Goal: Information Seeking & Learning: Learn about a topic

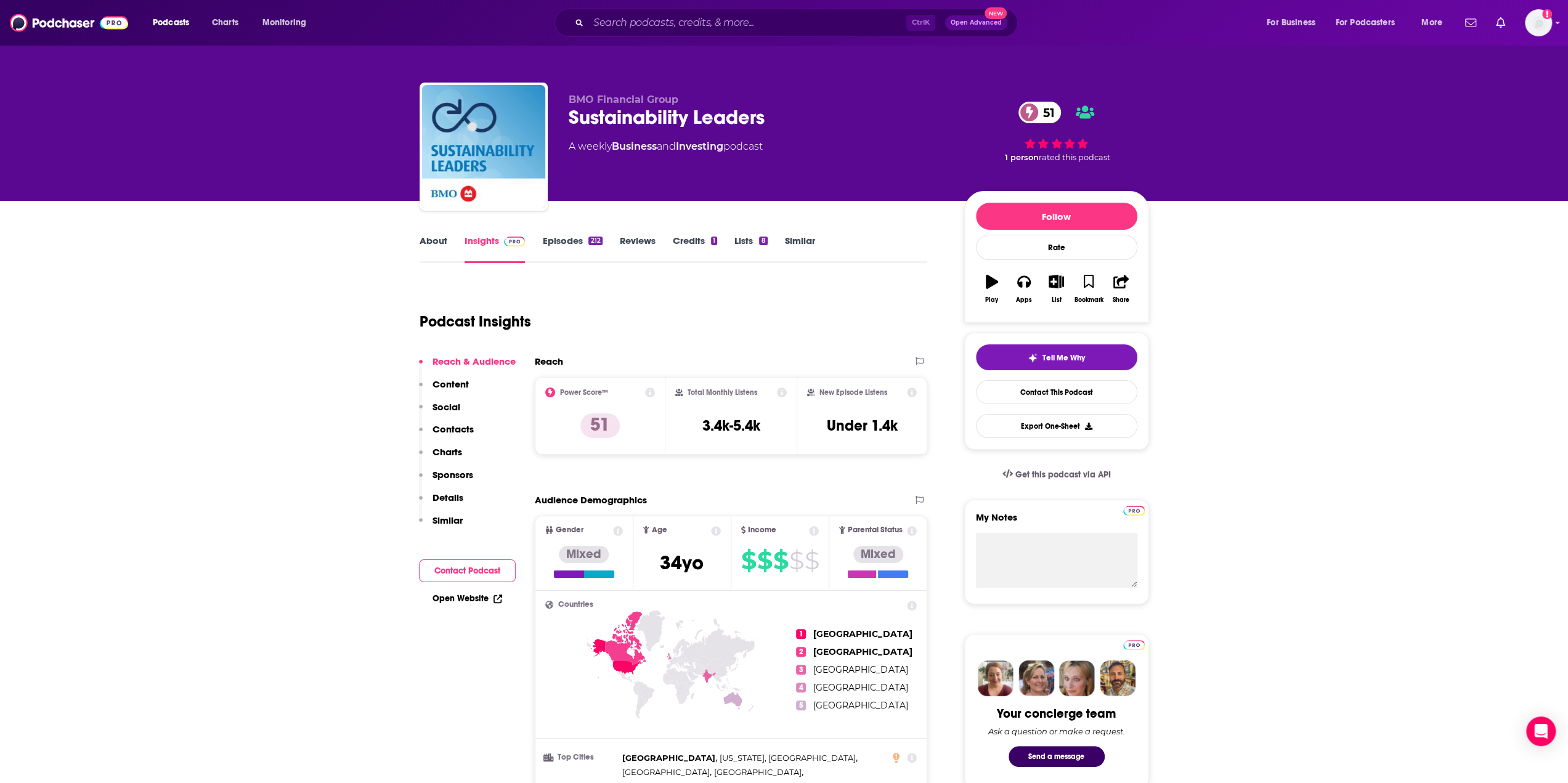
click at [660, 34] on div "Ctrl K Open Advanced New" at bounding box center [786, 23] width 463 height 28
click at [656, 26] on input "Search podcasts, credits, & more..." at bounding box center [747, 23] width 318 height 19
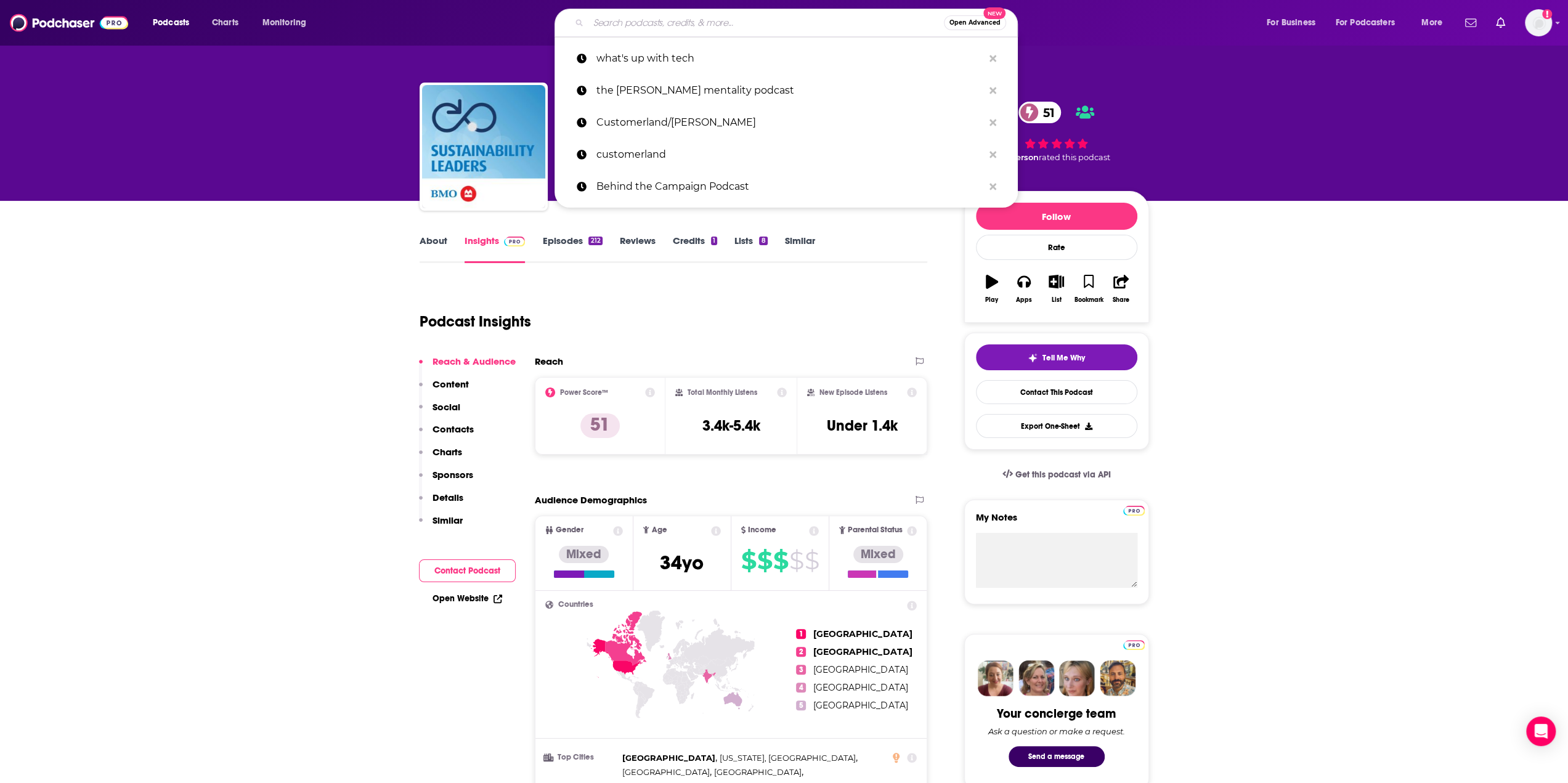
paste input "Exponential View"
type input "Exponential View"
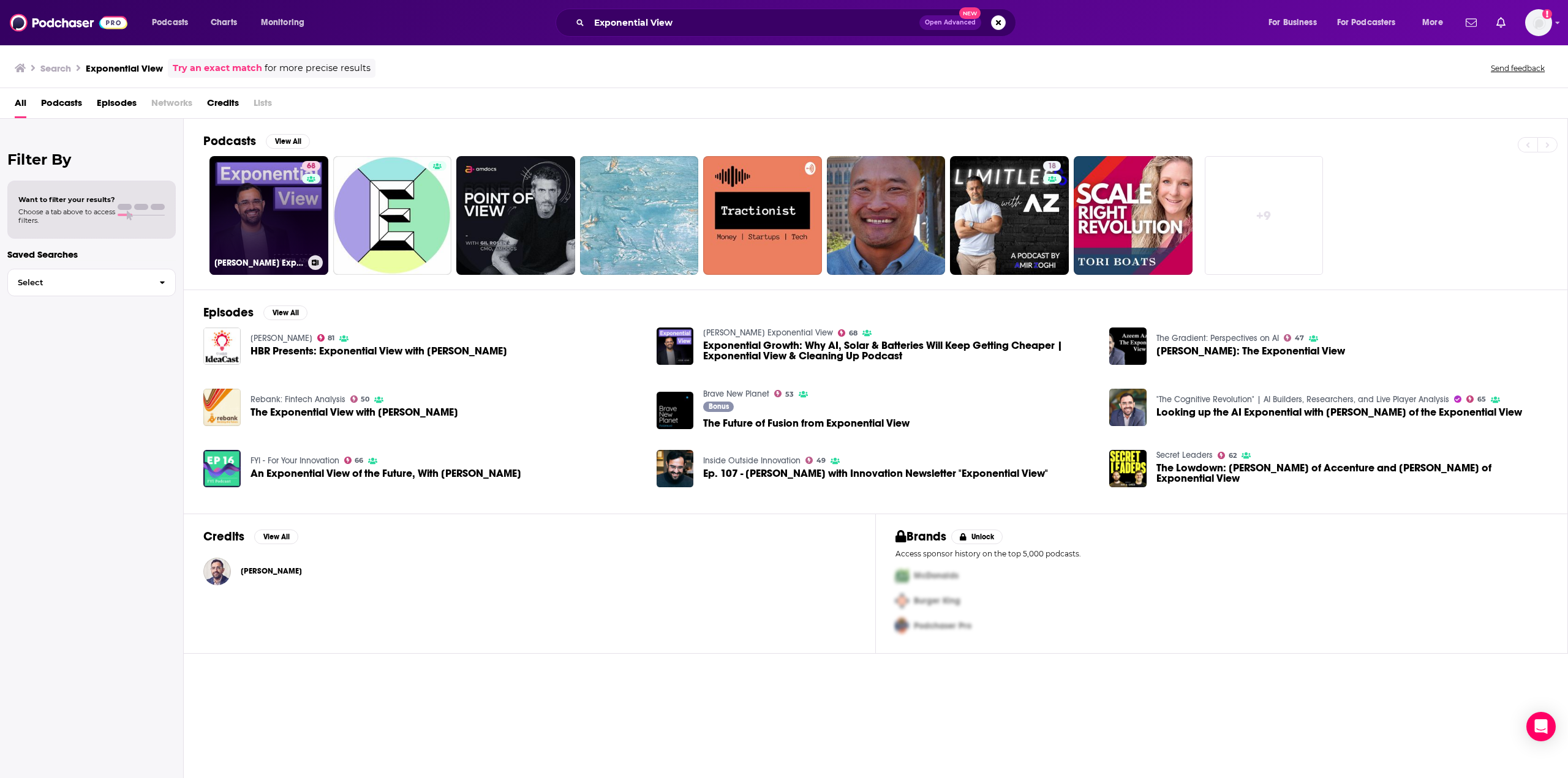
click at [278, 209] on link "68 Azeem Azhar's Exponential View" at bounding box center [269, 215] width 119 height 119
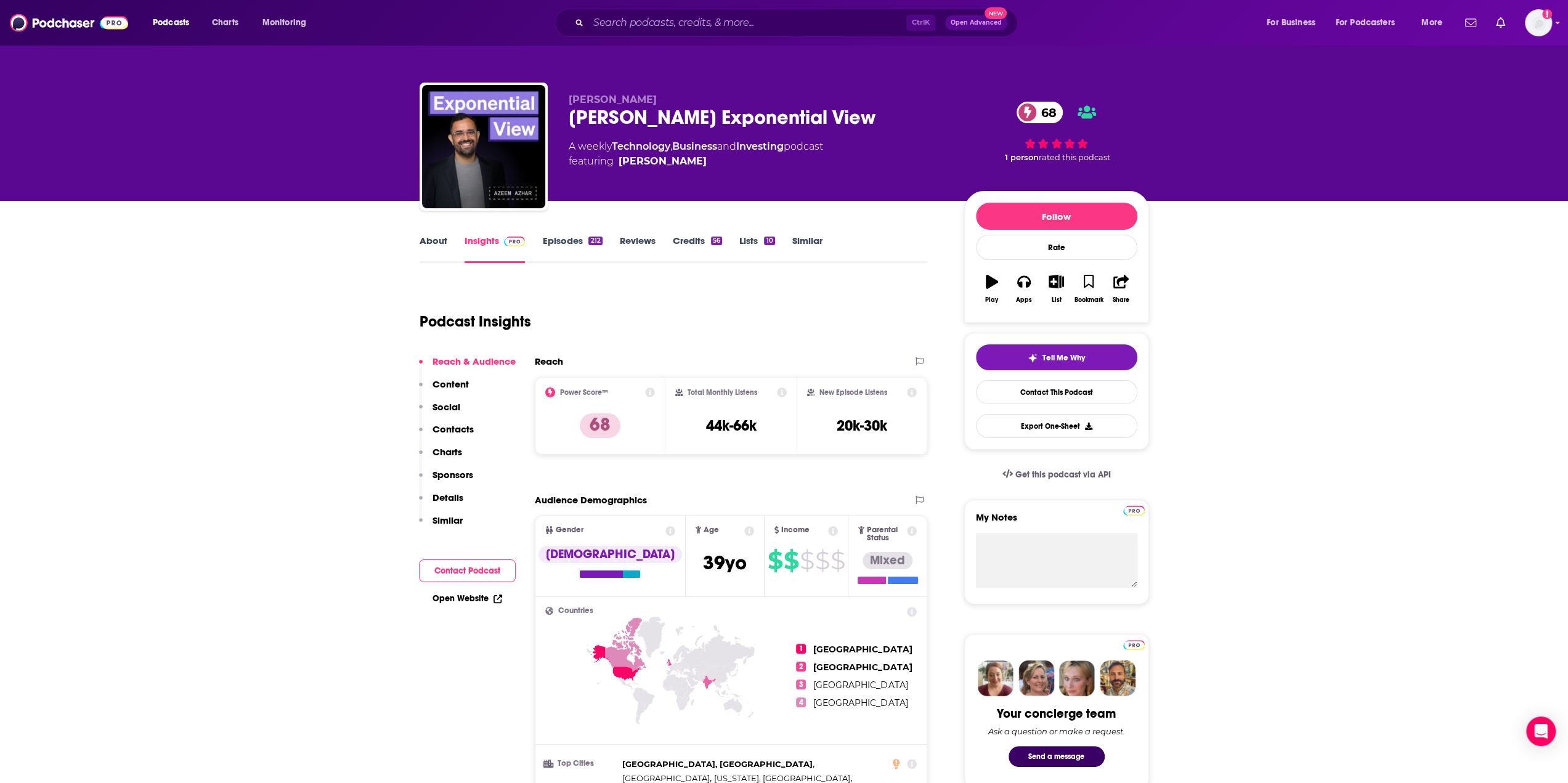
click at [439, 236] on link "About" at bounding box center [433, 249] width 27 height 28
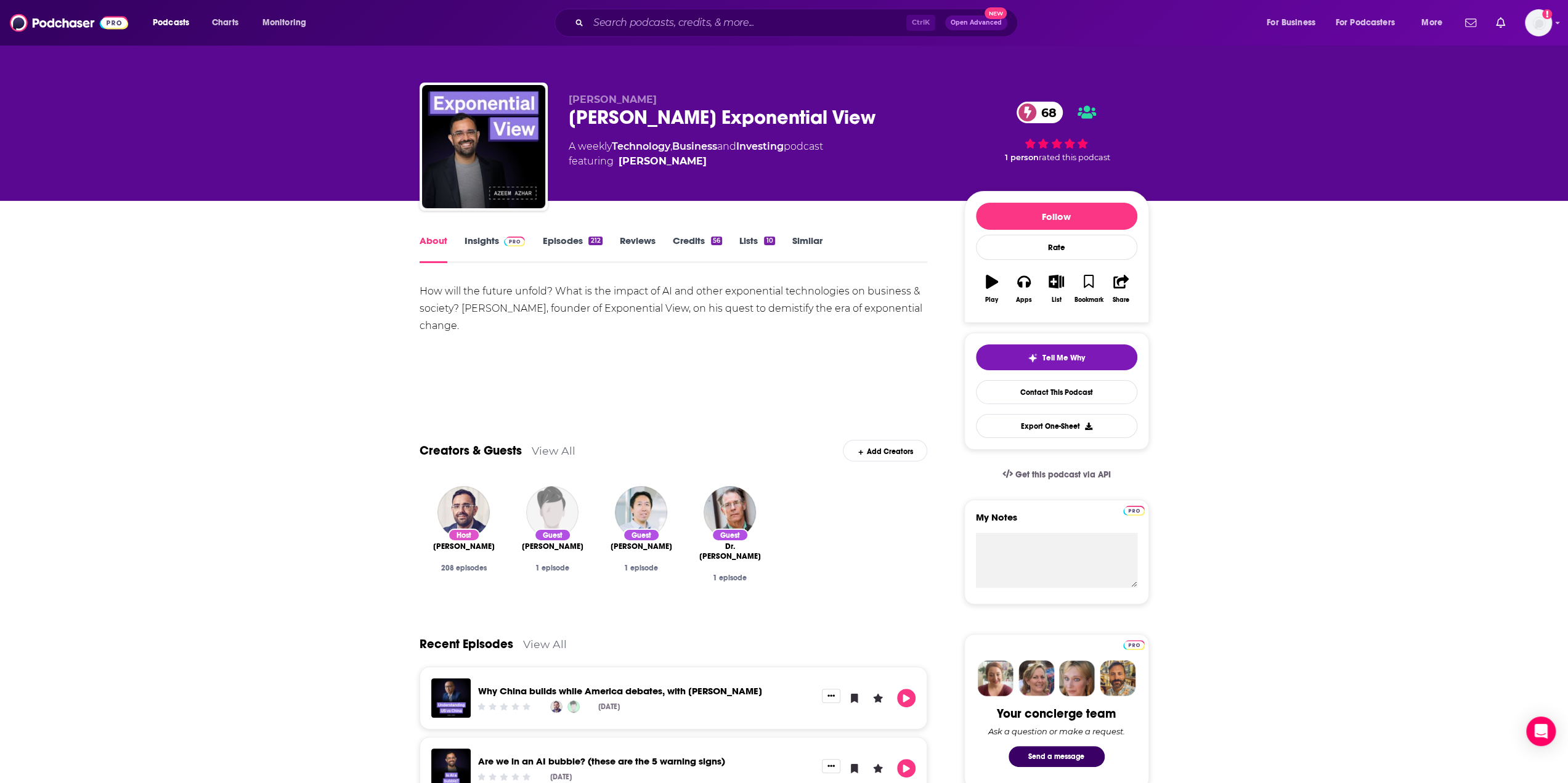
click at [488, 244] on link "Insights" at bounding box center [494, 249] width 61 height 28
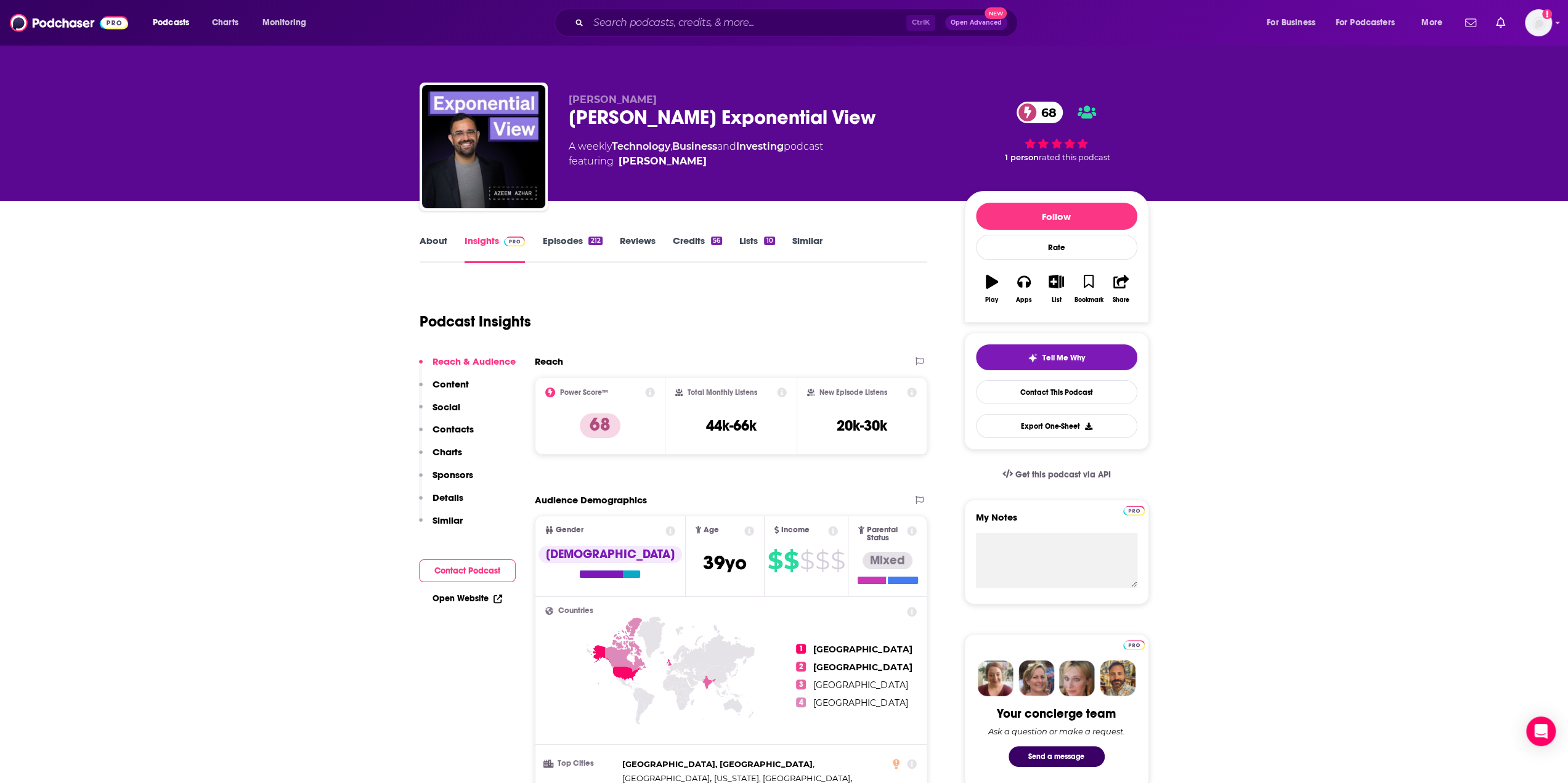
click at [431, 238] on link "About" at bounding box center [433, 249] width 27 height 28
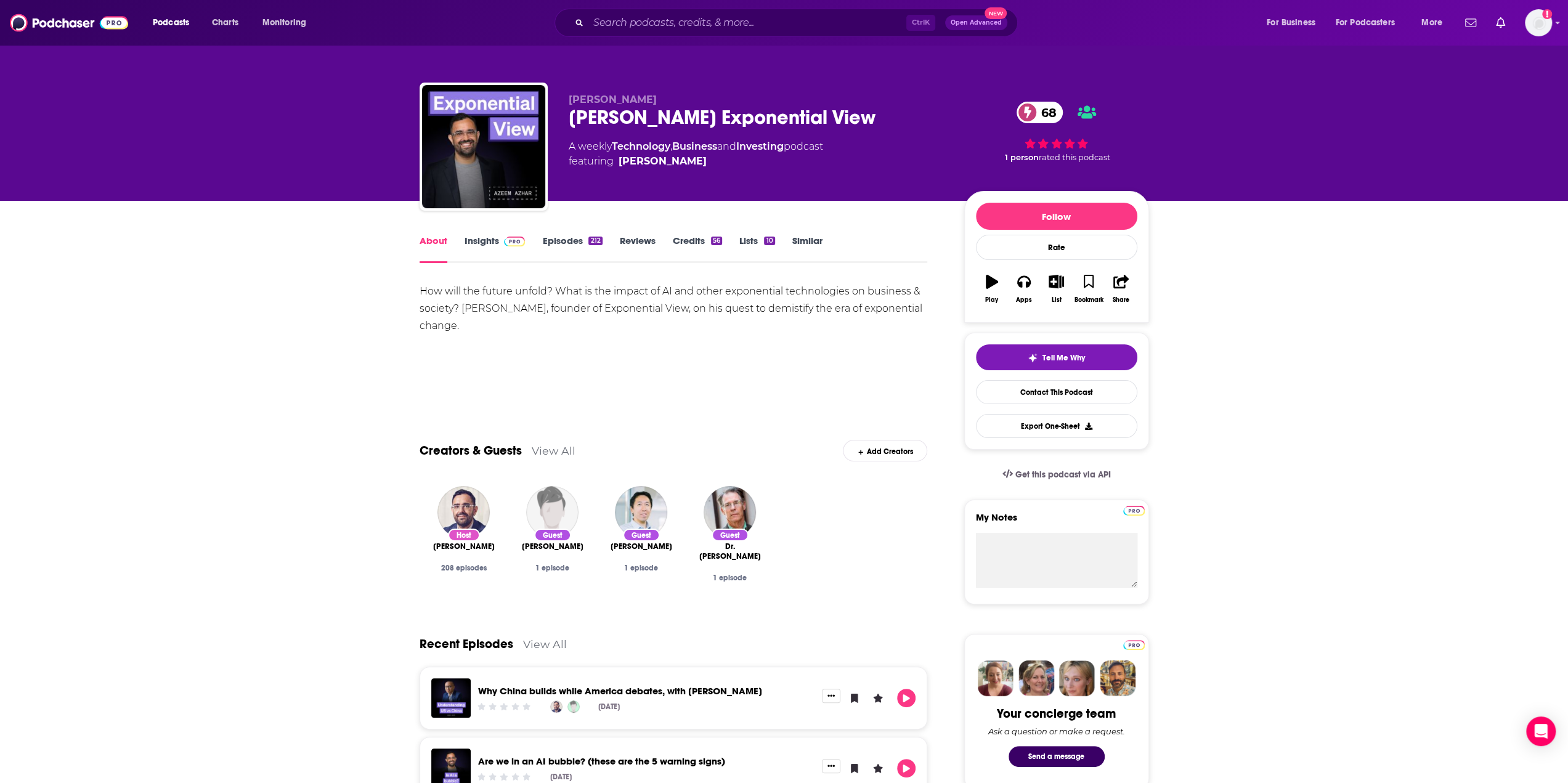
click at [485, 237] on link "Insights" at bounding box center [494, 249] width 61 height 28
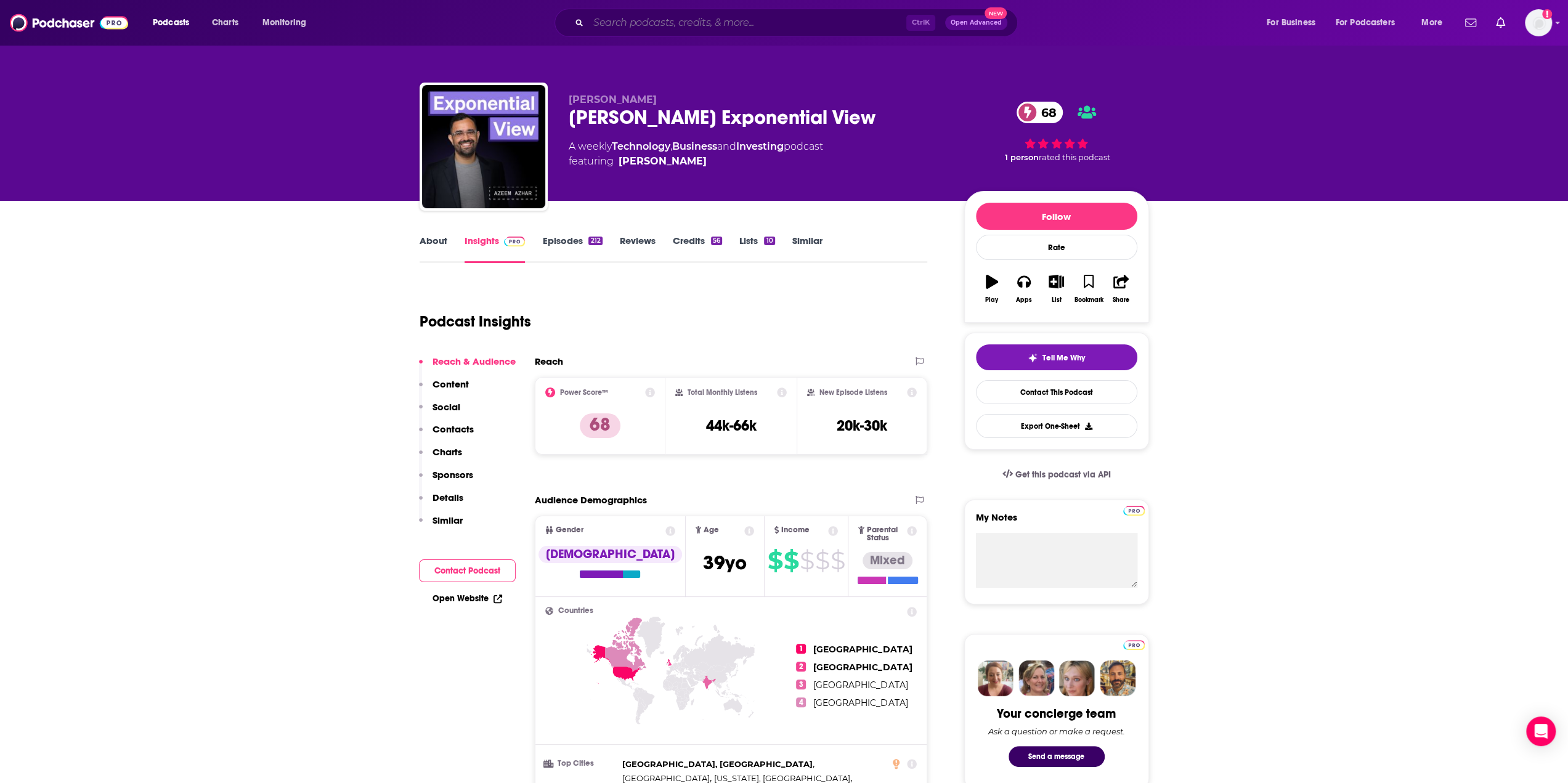
click at [617, 19] on input "Search podcasts, credits, & more..." at bounding box center [747, 23] width 318 height 19
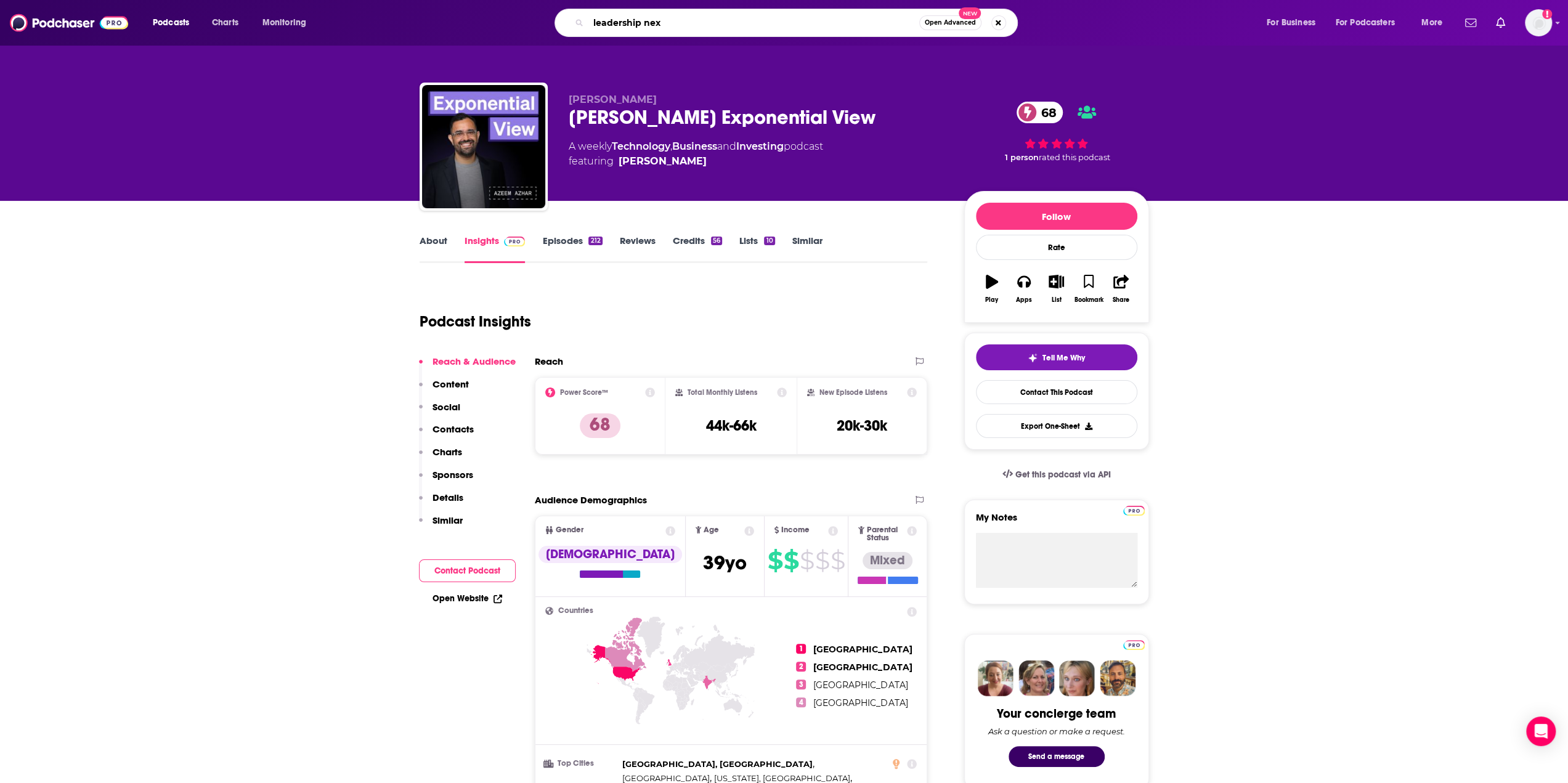
type input "leadership next"
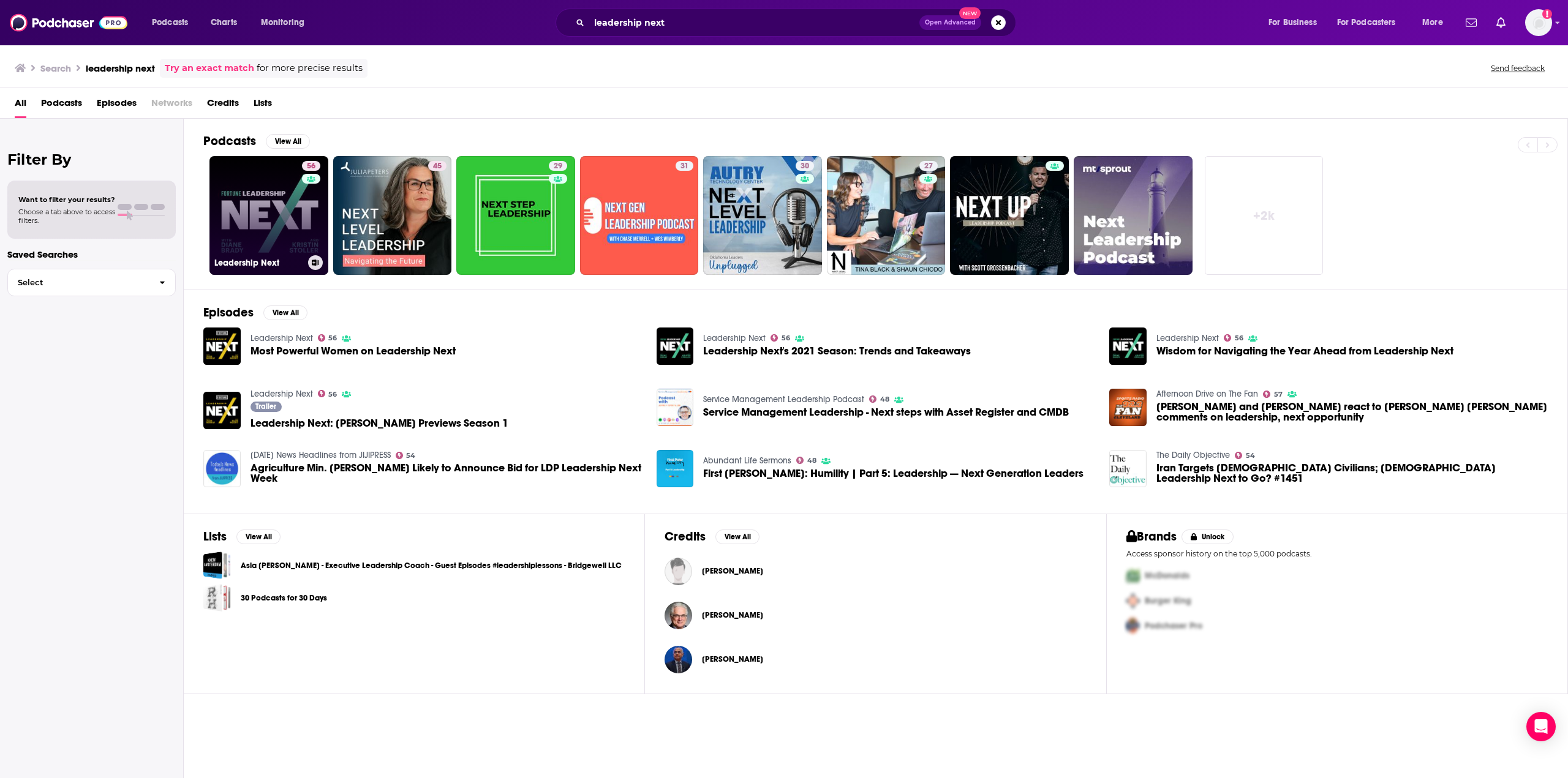
click at [284, 200] on link "56 Leadership Next" at bounding box center [269, 215] width 119 height 119
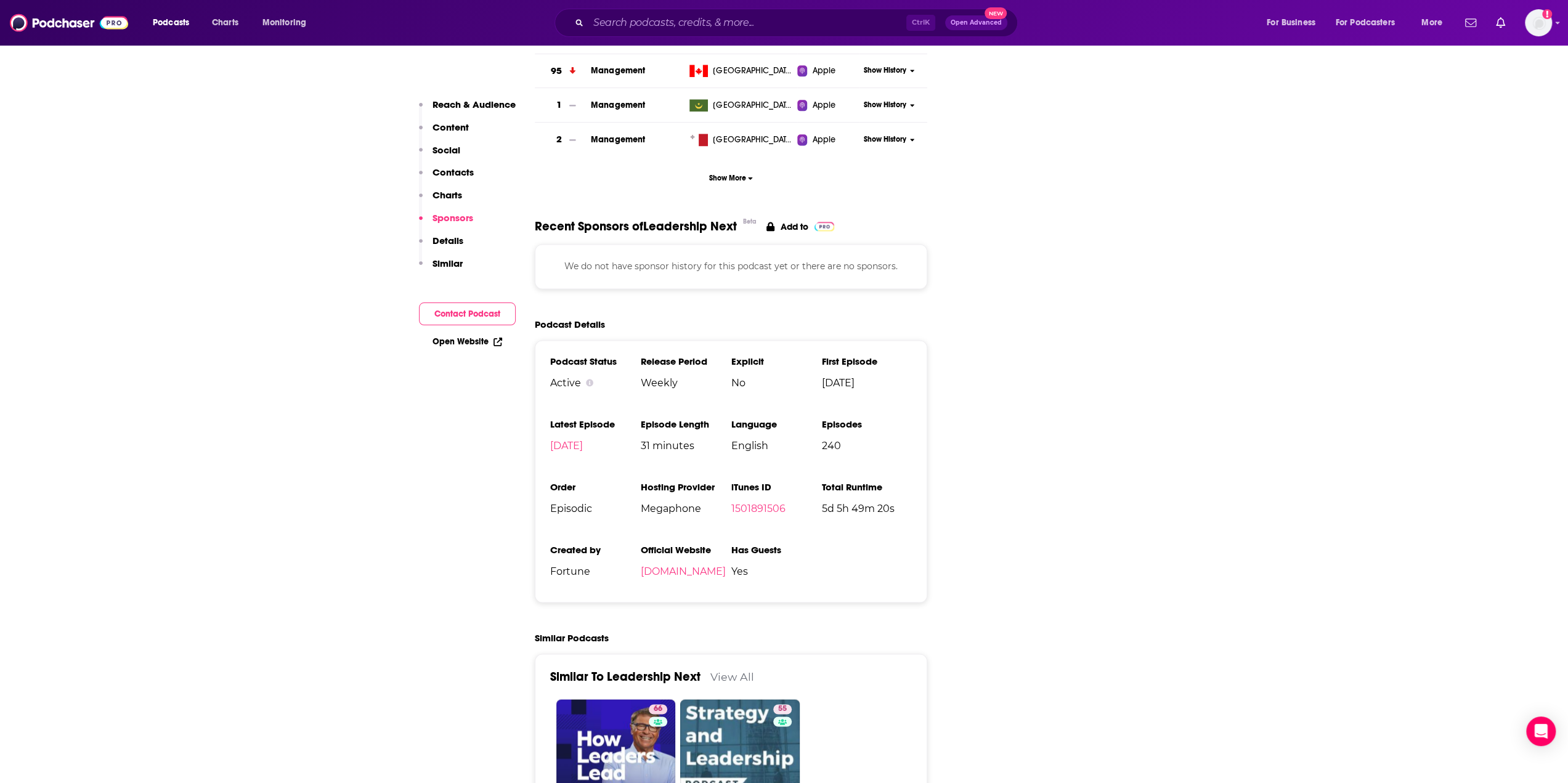
scroll to position [1478, 0]
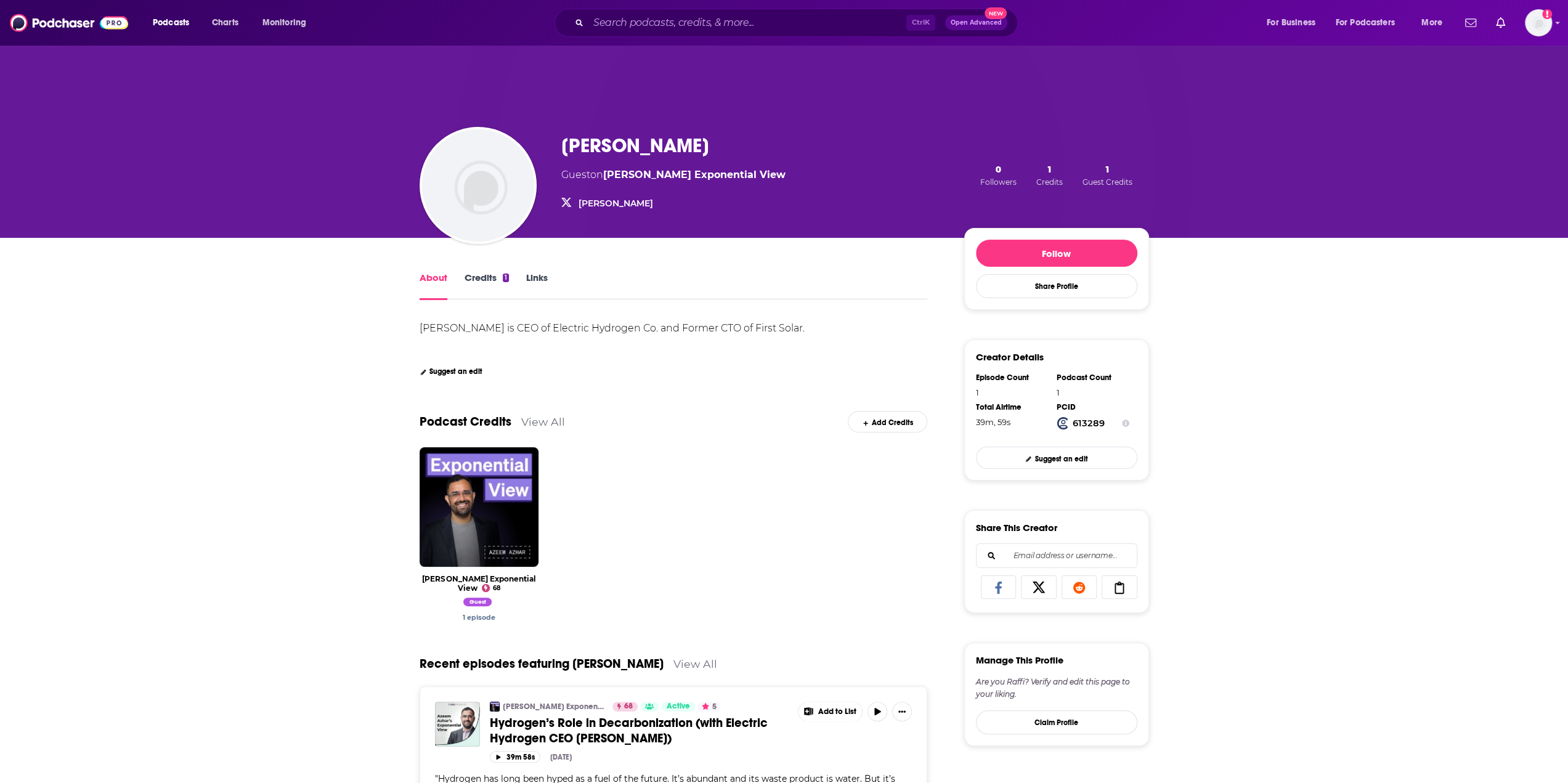
drag, startPoint x: 727, startPoint y: 143, endPoint x: 555, endPoint y: 152, distance: 172.2
click at [555, 152] on div "Raffi Garabedian Guest on Azeem Azhar's Exponential View garabedian garabedian …" at bounding box center [785, 175] width 730 height 126
copy h1 "Raffi Garabedian"
drag, startPoint x: 515, startPoint y: 327, endPoint x: 800, endPoint y: 336, distance: 285.1
click at [800, 336] on div "Raffi Garabedian is CEO of Electric Hydrogen Co. and Former CTO of First Solar." at bounding box center [674, 328] width 508 height 17
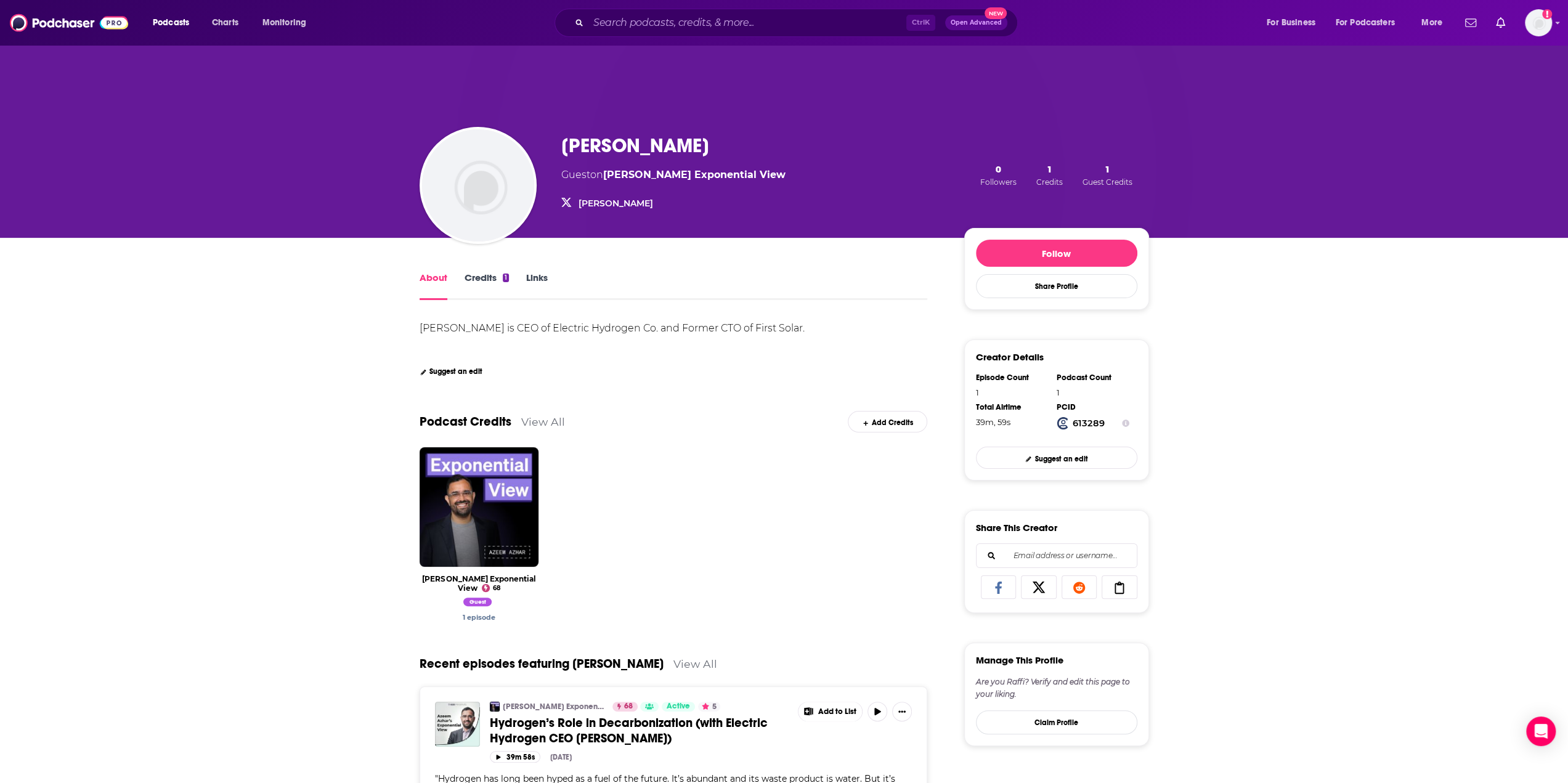
copy div "CEO of Electric Hydrogen Co. and Former CTO of First Solar"
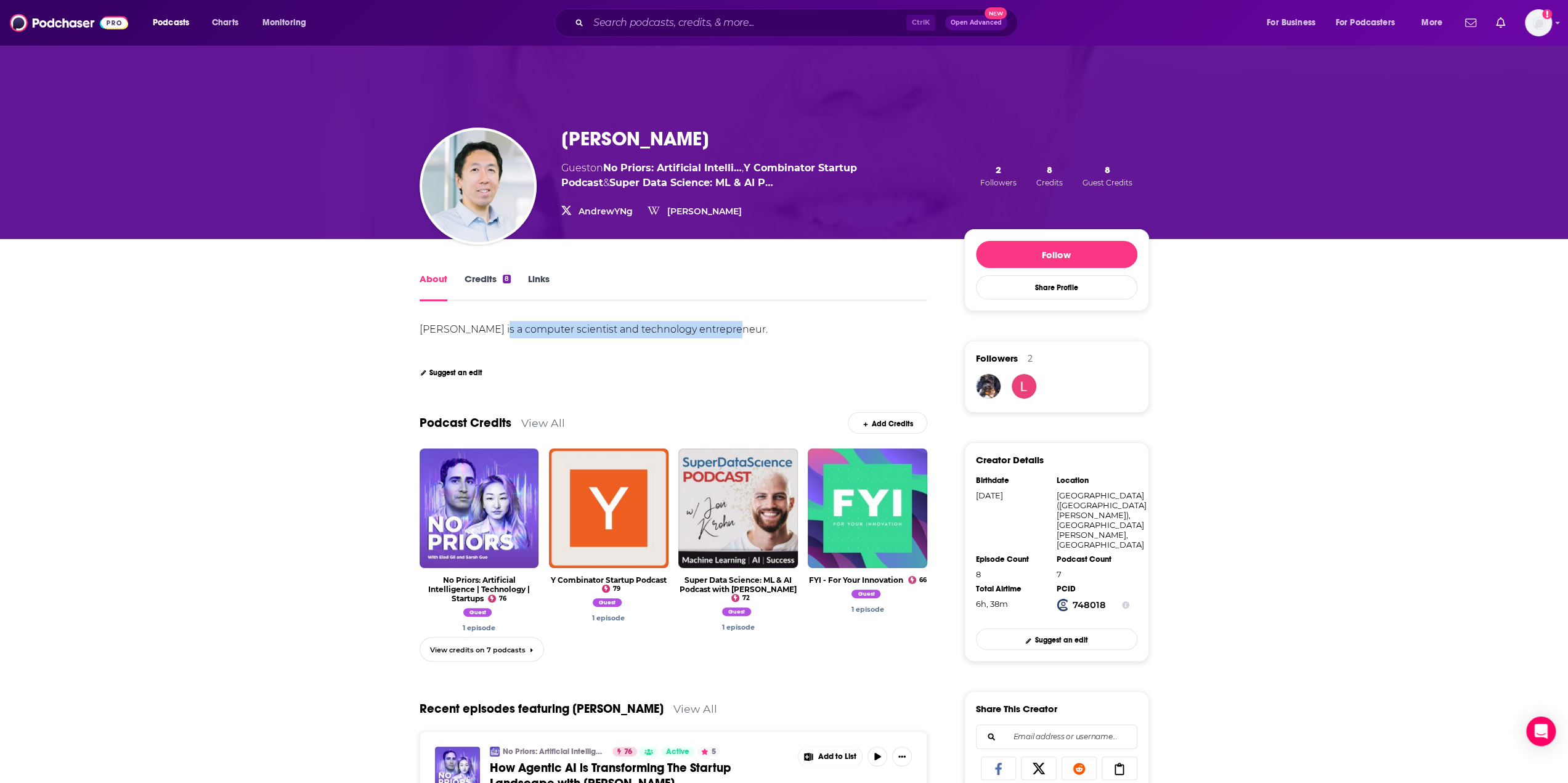
drag, startPoint x: 494, startPoint y: 328, endPoint x: 734, endPoint y: 332, distance: 240.0
click at [734, 332] on div "[PERSON_NAME] is a computer scientist and technology entrepreneur." at bounding box center [594, 329] width 348 height 12
copy div "computer scientist and technology entrepreneur"
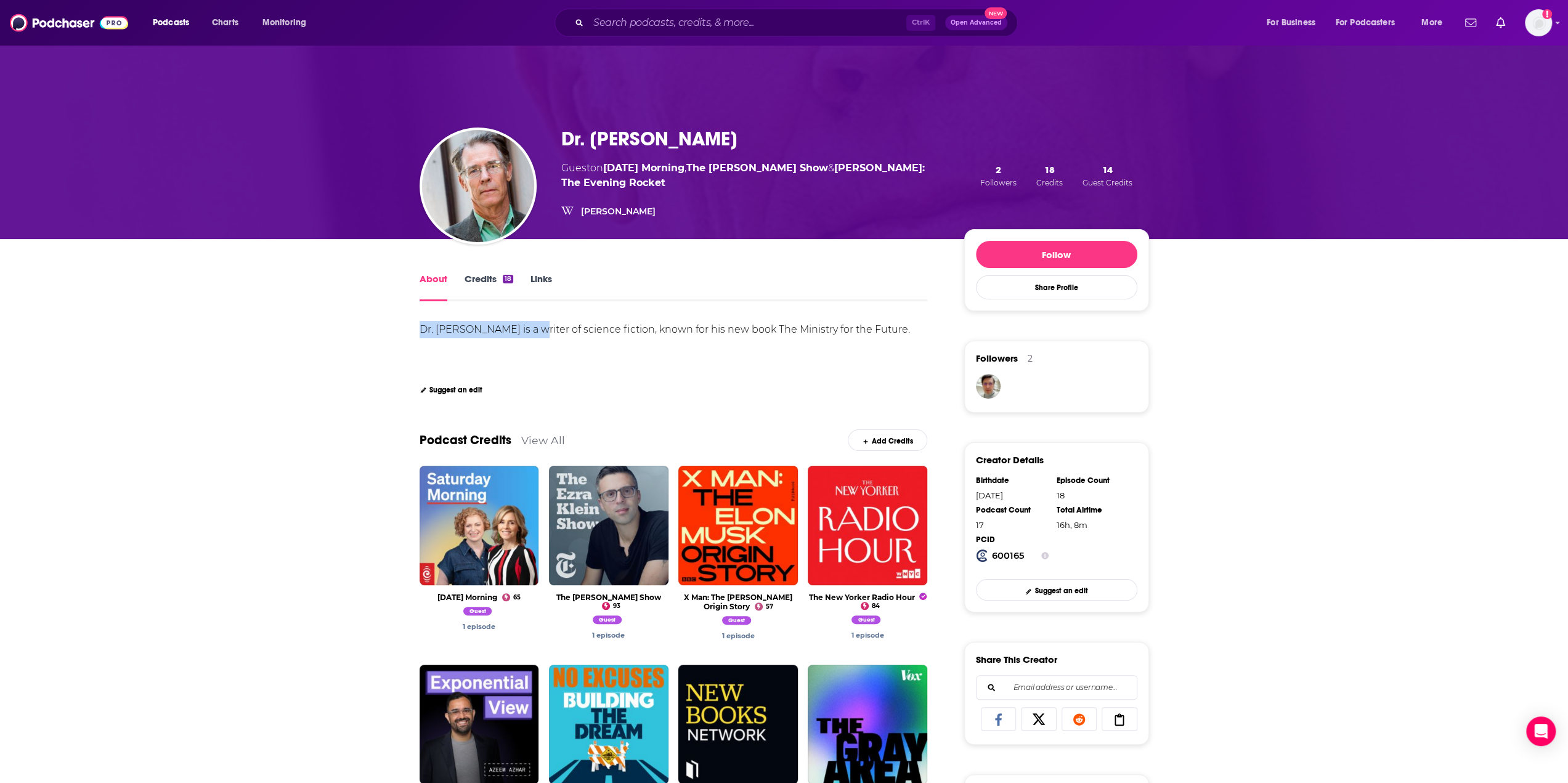
drag, startPoint x: 415, startPoint y: 329, endPoint x: 541, endPoint y: 331, distance: 126.0
copy div "Dr. Kim Stanley Robinson"
click at [724, 333] on div "Dr. Kim Stanley Robinson is a writer of science fiction, known for his new book…" at bounding box center [665, 329] width 491 height 12
